Goal: Information Seeking & Learning: Learn about a topic

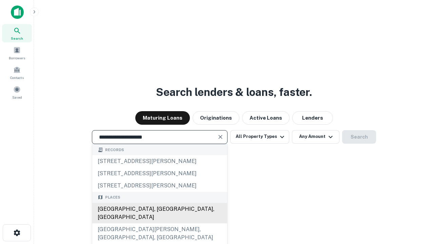
click at [159, 223] on div "[GEOGRAPHIC_DATA], [GEOGRAPHIC_DATA], [GEOGRAPHIC_DATA]" at bounding box center [159, 213] width 135 height 20
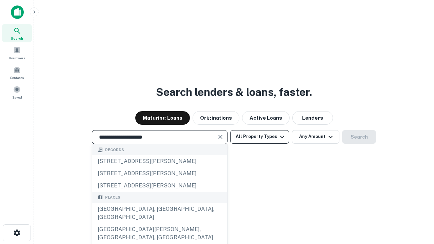
type input "**********"
click at [259, 136] on button "All Property Types" at bounding box center [259, 137] width 59 height 14
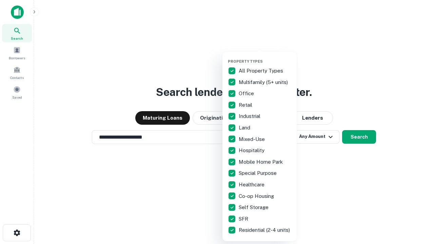
click at [265, 57] on button "button" at bounding box center [265, 57] width 75 height 0
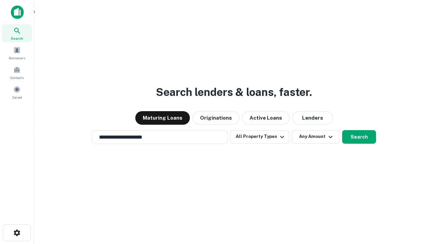
scroll to position [10, 0]
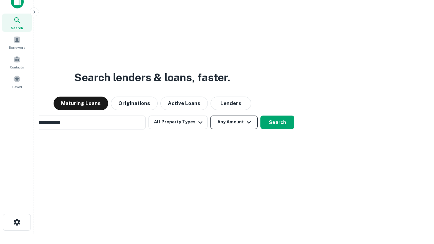
click at [210, 115] on button "Any Amount" at bounding box center [233, 122] width 47 height 14
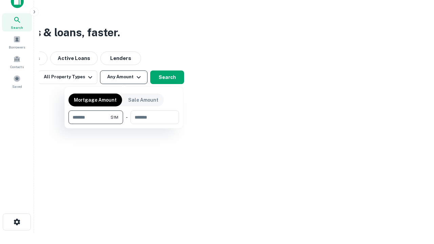
type input "*******"
click at [124, 124] on button "button" at bounding box center [123, 124] width 110 height 0
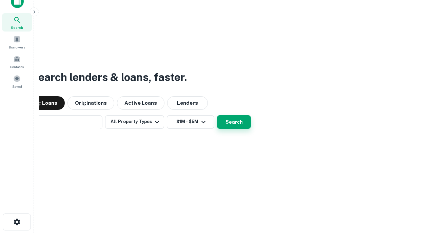
click at [217, 115] on button "Search" at bounding box center [234, 122] width 34 height 14
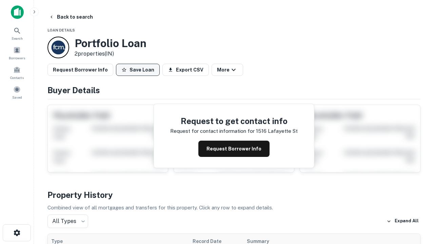
click at [138, 70] on button "Save Loan" at bounding box center [138, 70] width 44 height 12
click at [139, 70] on button "Loan Saved" at bounding box center [139, 70] width 47 height 12
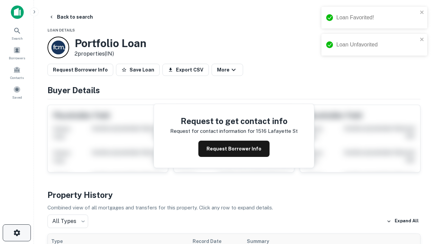
click at [17, 233] on icon "button" at bounding box center [17, 233] width 8 height 8
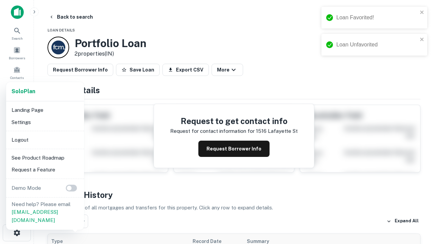
click at [45, 140] on li "Logout" at bounding box center [45, 140] width 72 height 12
